Goal: Use online tool/utility

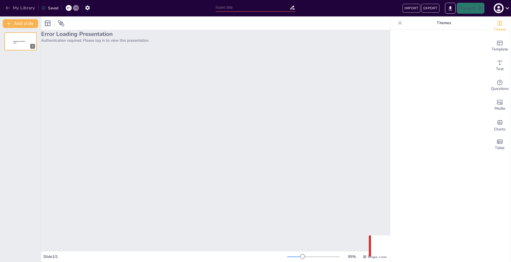
click at [9, 7] on icon "button" at bounding box center [7, 7] width 5 height 5
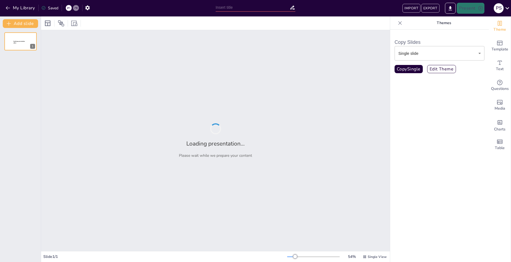
type input "test"
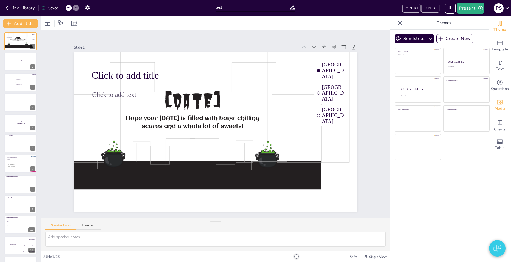
click at [496, 106] on span "Media" at bounding box center [500, 109] width 11 height 6
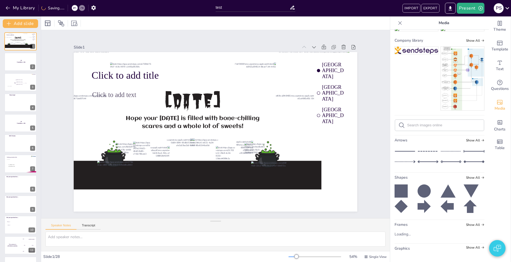
scroll to position [602, 0]
click at [426, 123] on input "text" at bounding box center [444, 125] width 73 height 4
type input "[DATE]"
